Goal: Check status

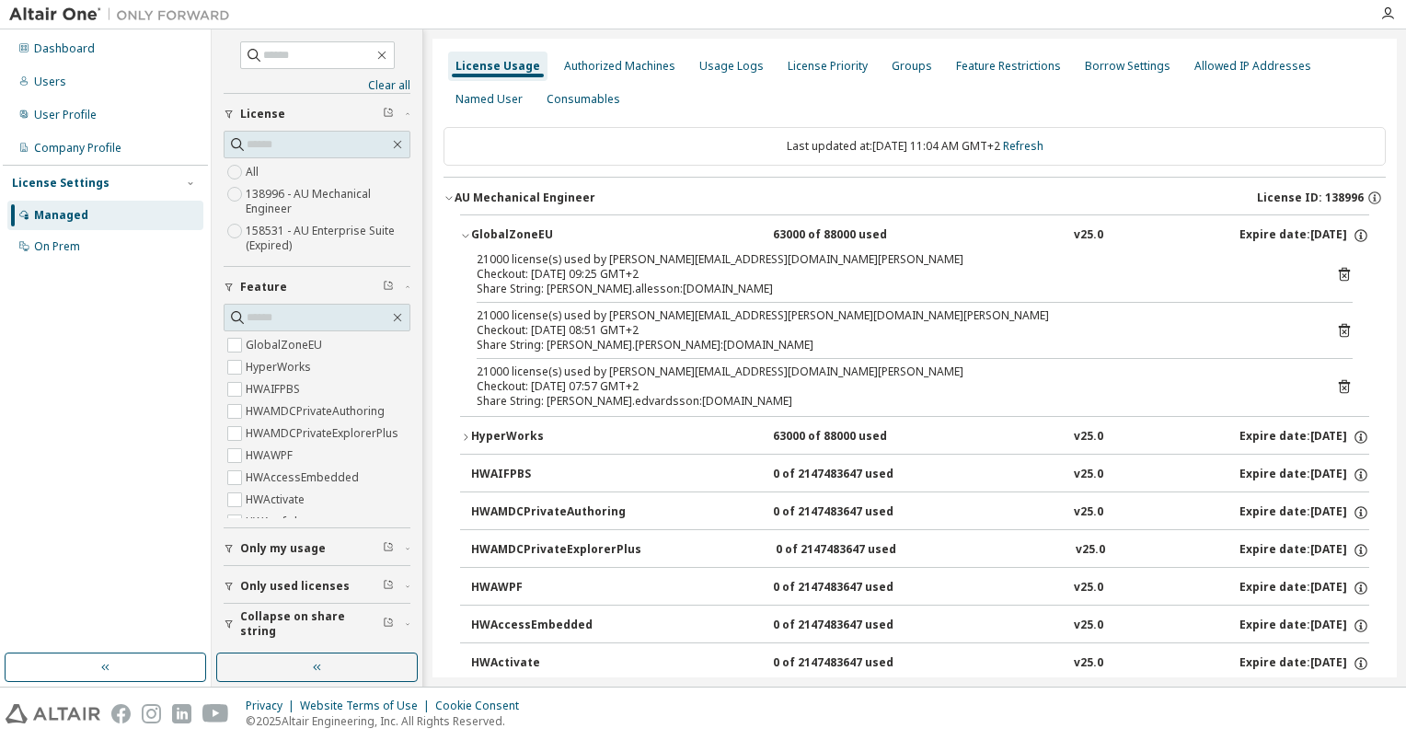
scroll to position [276, 0]
click at [462, 436] on icon "button" at bounding box center [465, 436] width 11 height 11
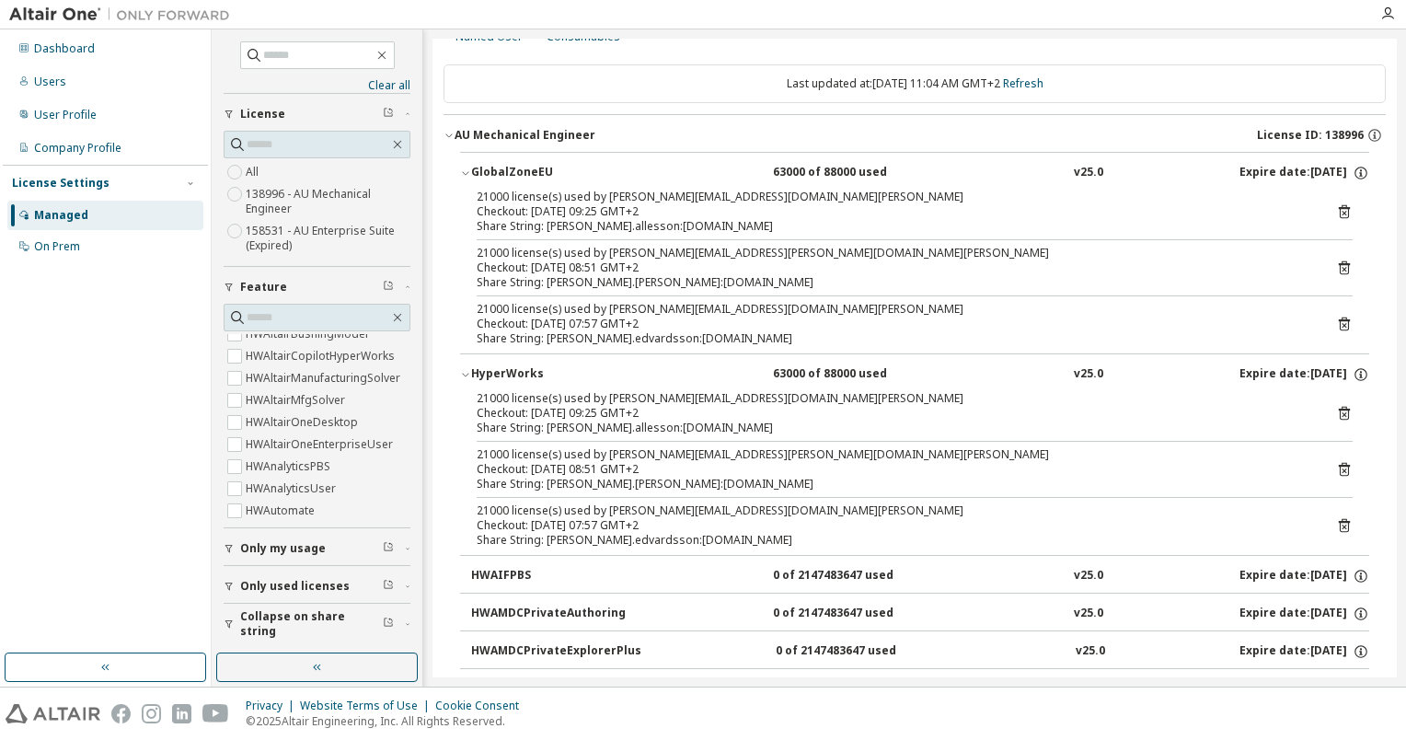
scroll to position [53, 0]
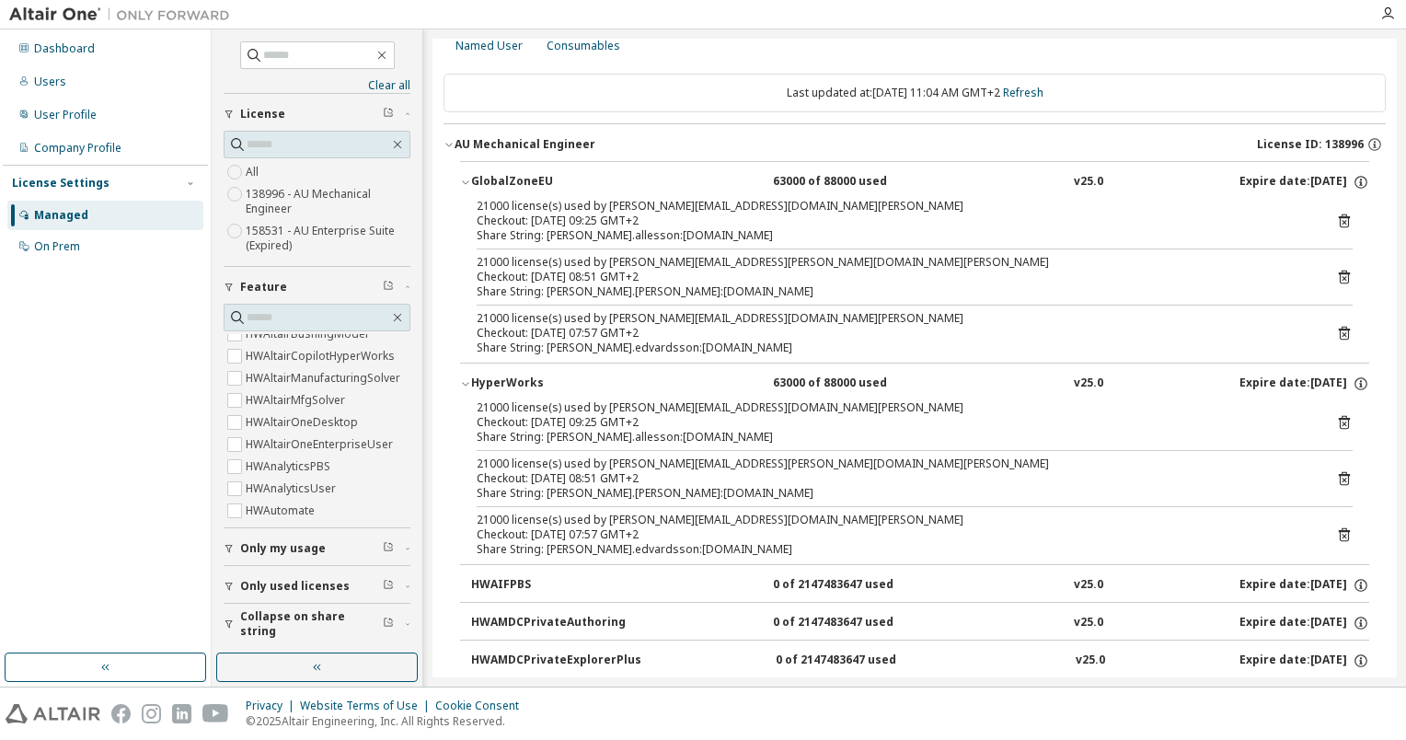
click at [464, 381] on icon "button" at bounding box center [465, 383] width 11 height 11
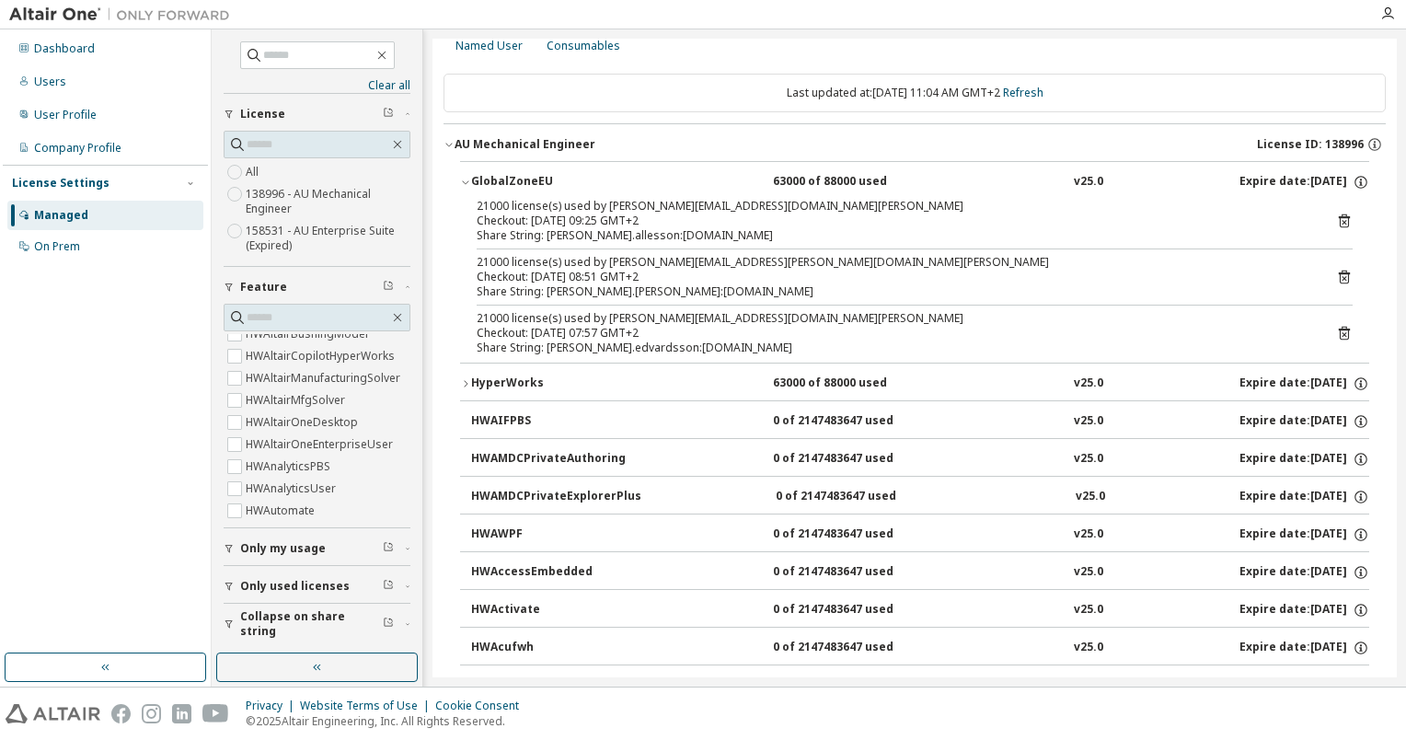
click at [1041, 92] on link "Refresh" at bounding box center [1023, 93] width 40 height 16
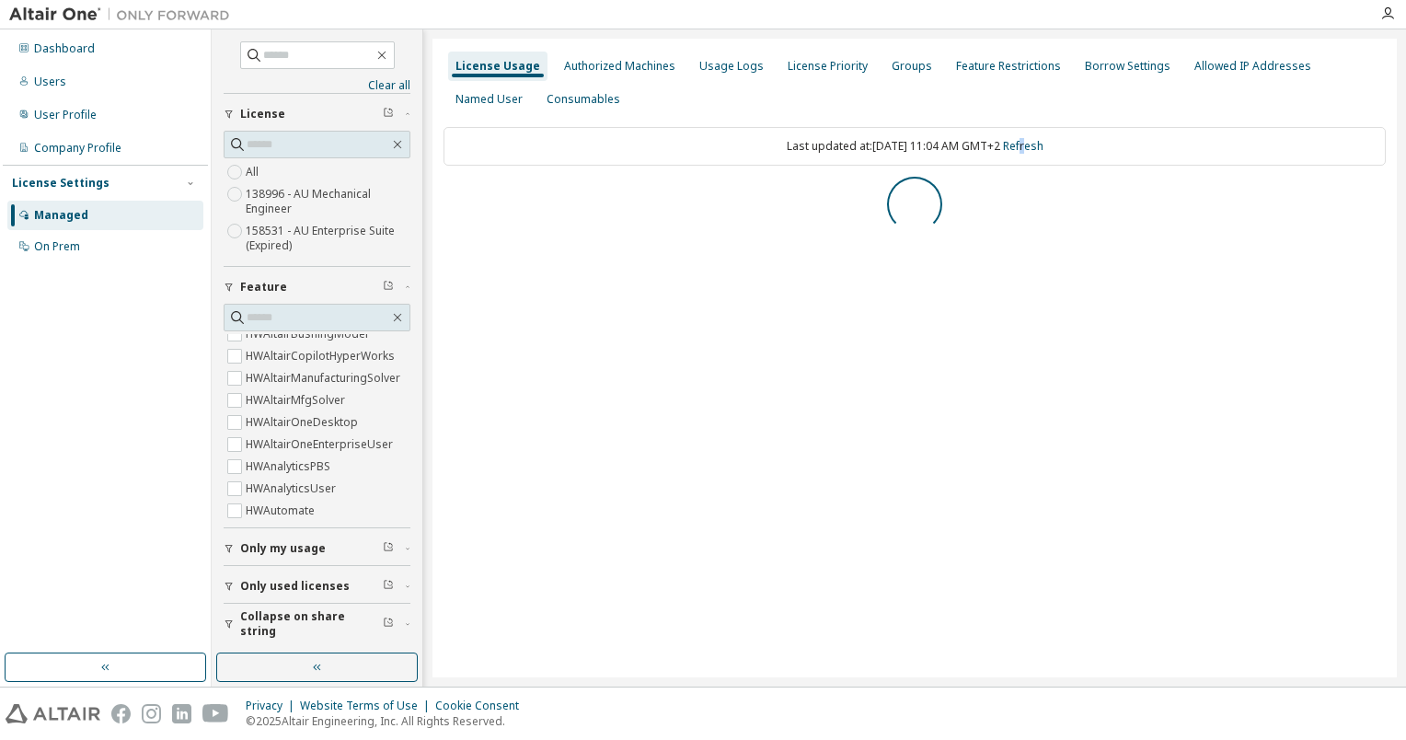
scroll to position [0, 0]
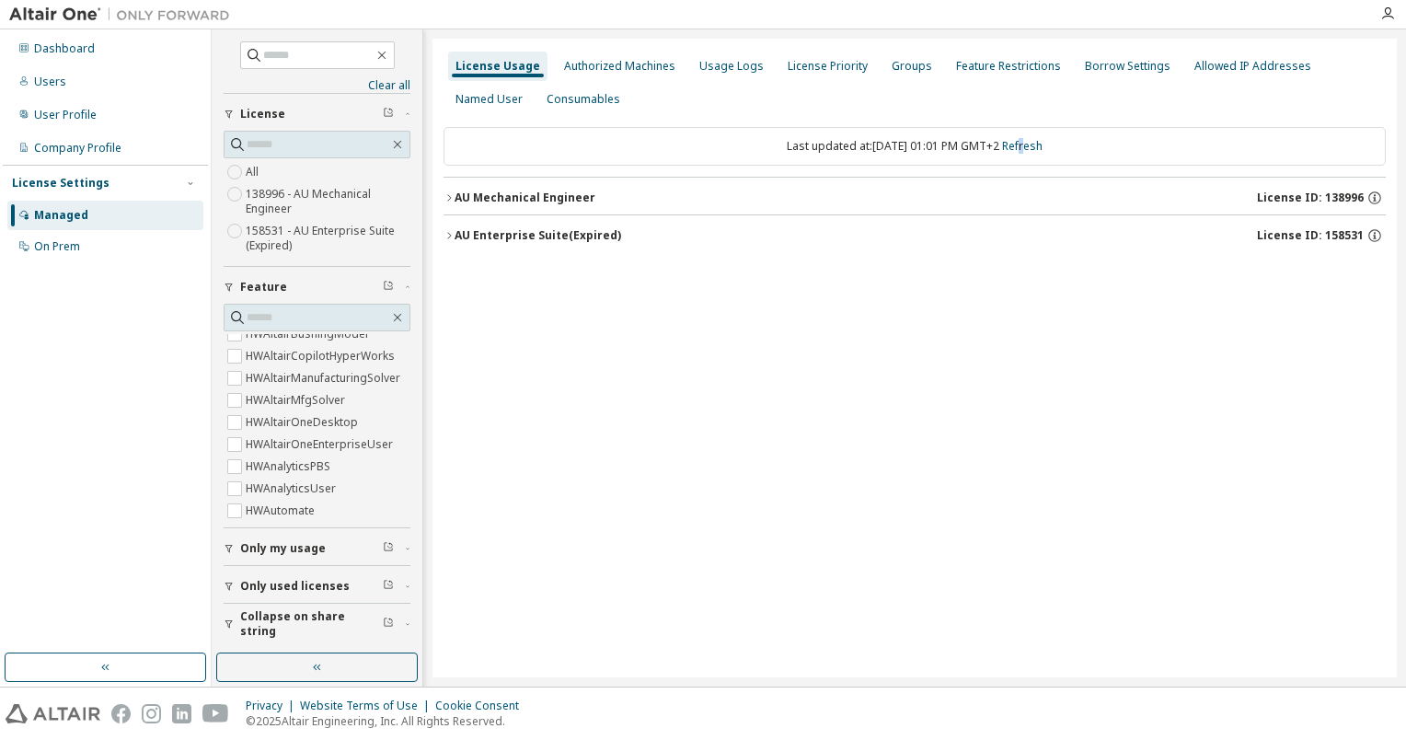
click at [452, 196] on icon "button" at bounding box center [448, 197] width 11 height 11
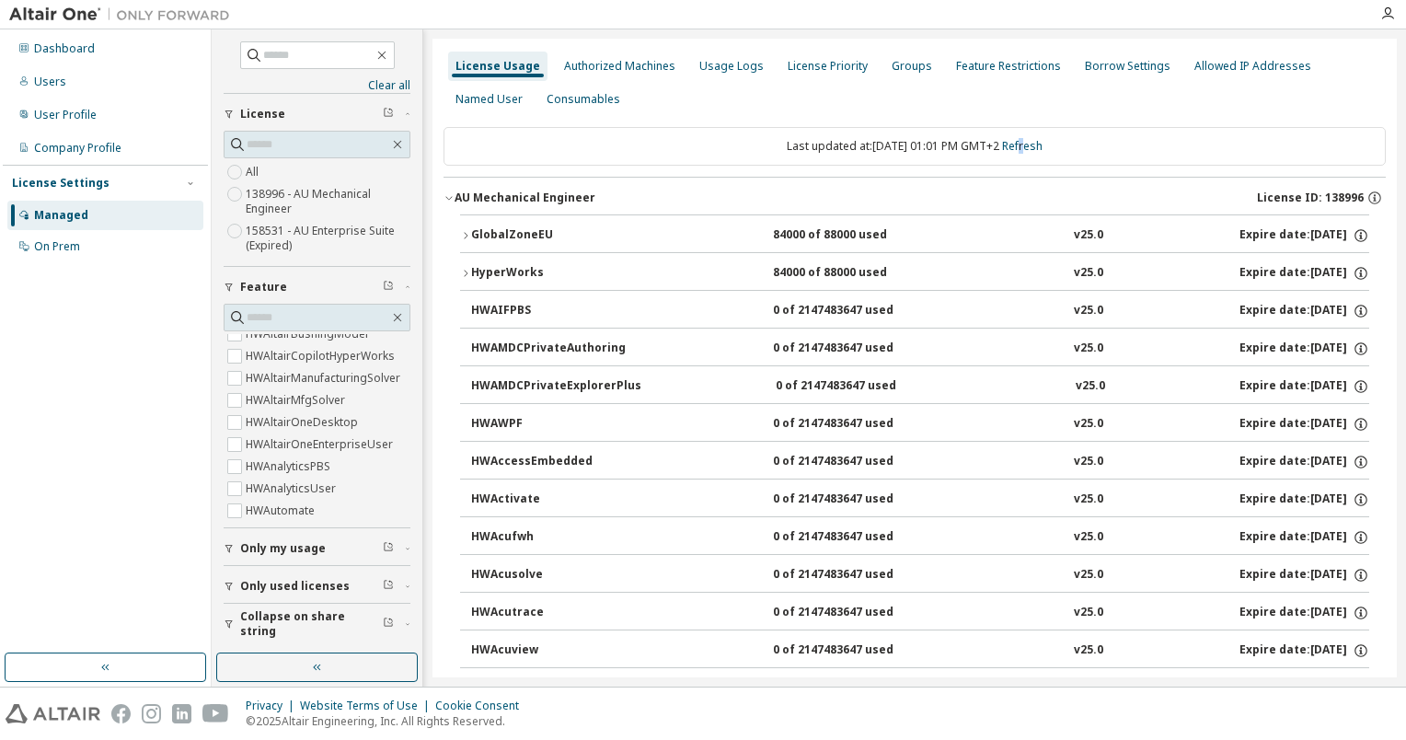
click at [467, 236] on icon "button" at bounding box center [465, 235] width 11 height 11
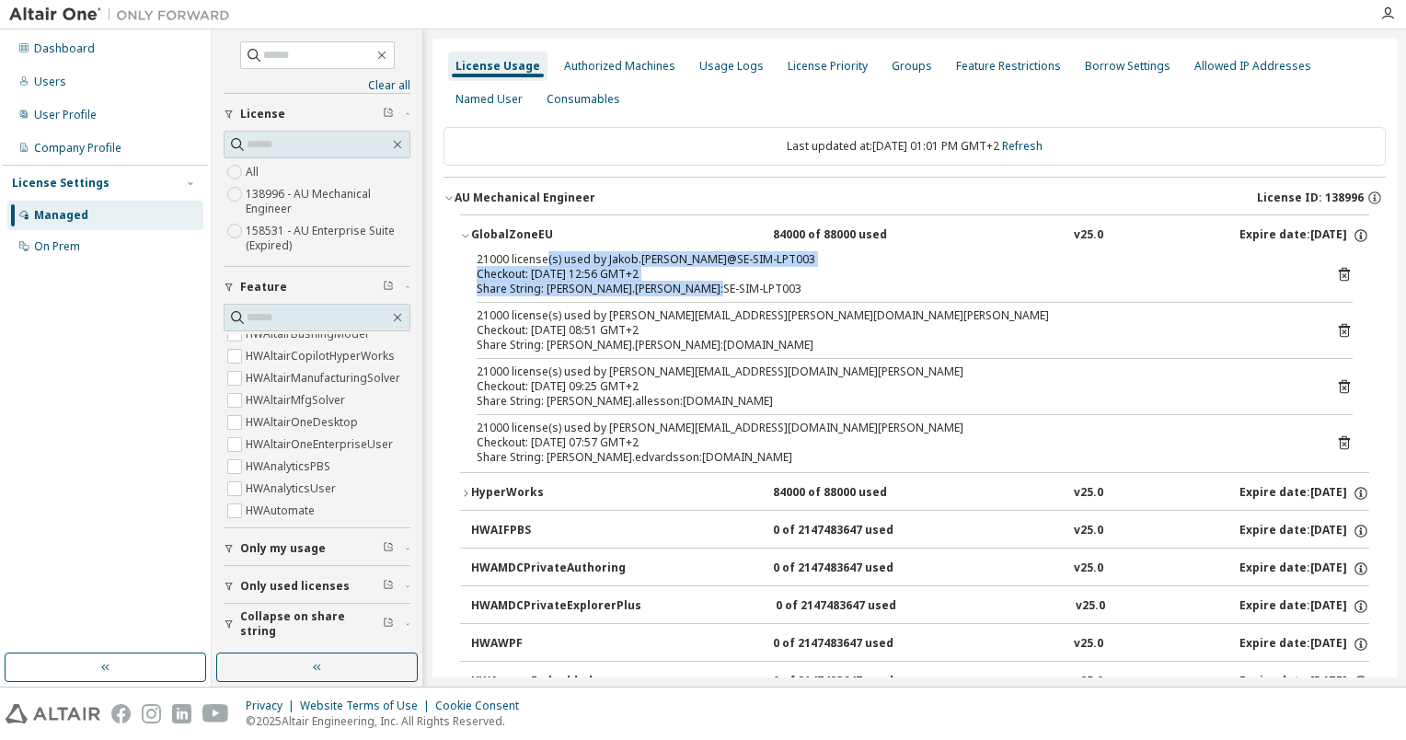
drag, startPoint x: 833, startPoint y: 289, endPoint x: 547, endPoint y: 259, distance: 287.6
click at [547, 259] on div "21000 license(s) used by Jakob.[PERSON_NAME]@SE-SIM-LPT003 Checkout: [DATE] 12:…" at bounding box center [893, 274] width 832 height 44
click at [547, 259] on div "21000 license(s) used by Jakob.[PERSON_NAME]@SE-SIM-LPT003" at bounding box center [893, 259] width 832 height 15
click at [549, 259] on div "21000 license(s) used by Jakob.[PERSON_NAME]@SE-SIM-LPT003" at bounding box center [893, 259] width 832 height 15
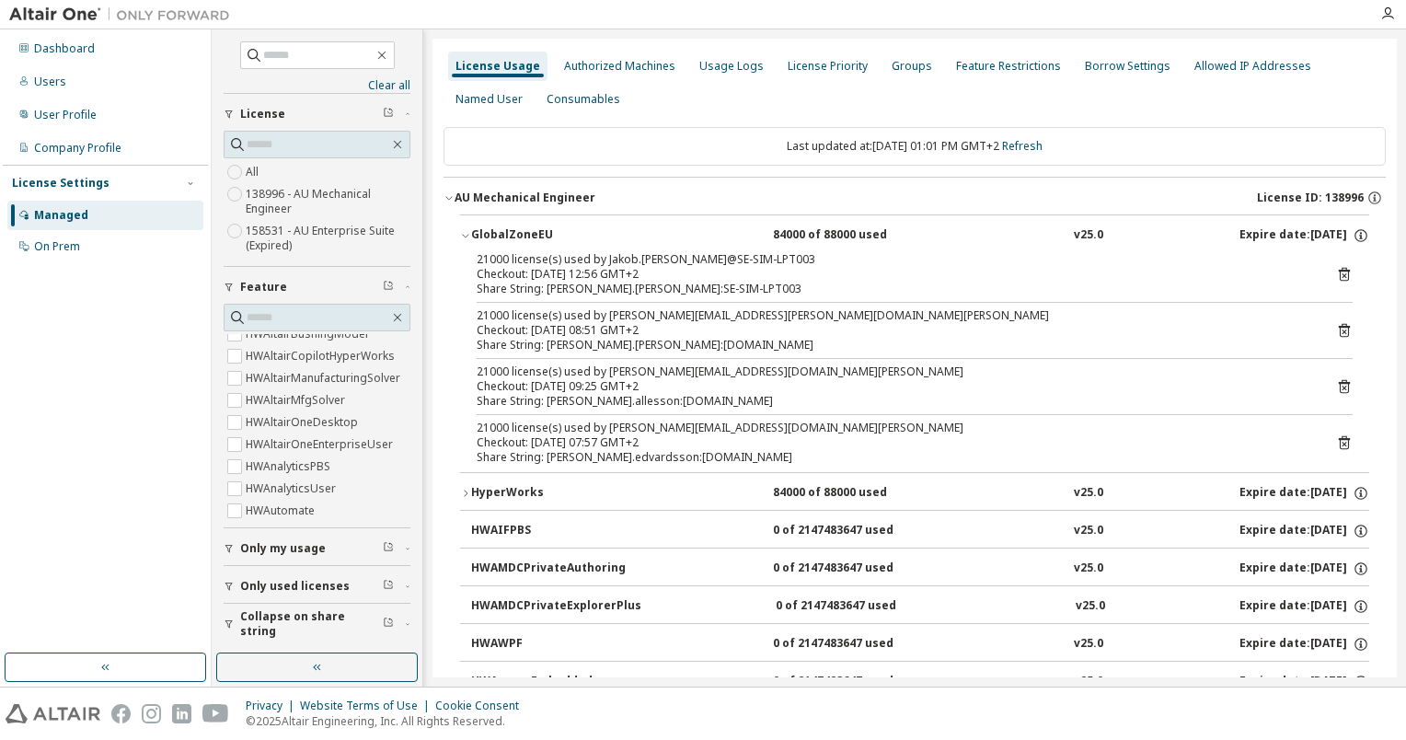
click at [802, 457] on div "Share String: [PERSON_NAME].edvardsson:[DOMAIN_NAME]" at bounding box center [893, 457] width 832 height 15
